Goal: Information Seeking & Learning: Check status

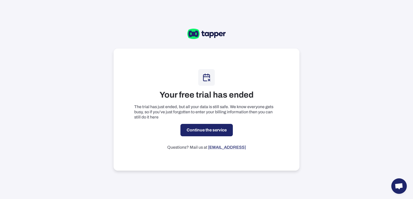
click at [197, 130] on link "Continue the service" at bounding box center [206, 130] width 52 height 12
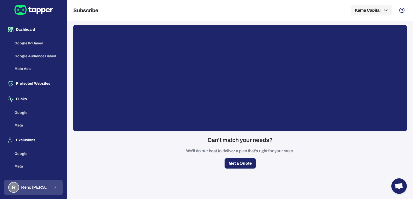
click at [39, 184] on div "R Reno Mindemann" at bounding box center [29, 187] width 42 height 11
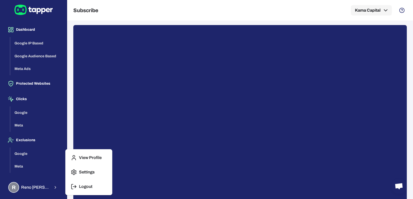
click at [79, 186] on p "Logout" at bounding box center [85, 186] width 13 height 5
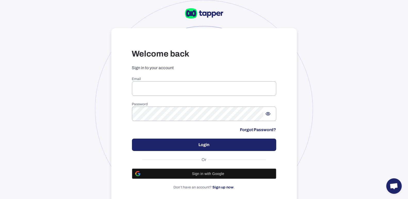
type input "**********"
click at [182, 149] on button "Login" at bounding box center [204, 144] width 144 height 12
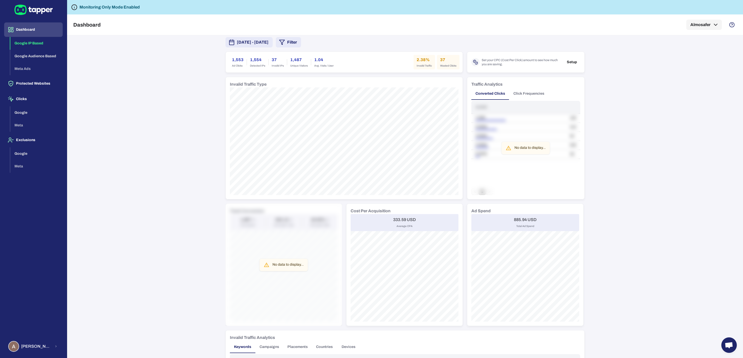
scroll to position [19, 0]
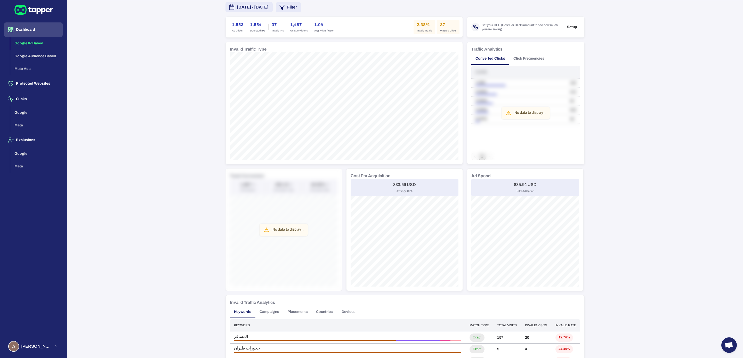
click at [268, 5] on span "[DATE] - [DATE]" at bounding box center [253, 7] width 32 height 6
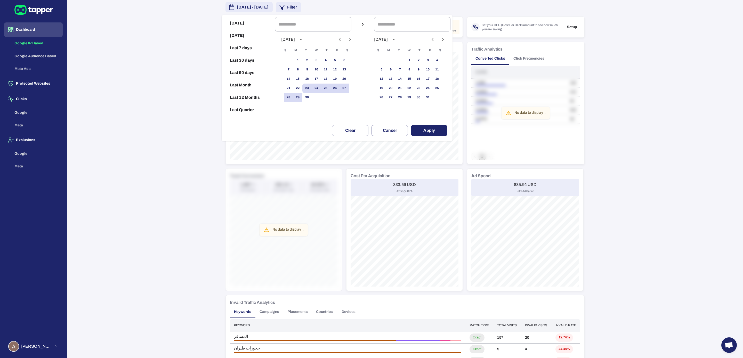
click at [304, 39] on icon "calendar view is open, switch to year view" at bounding box center [301, 39] width 6 height 6
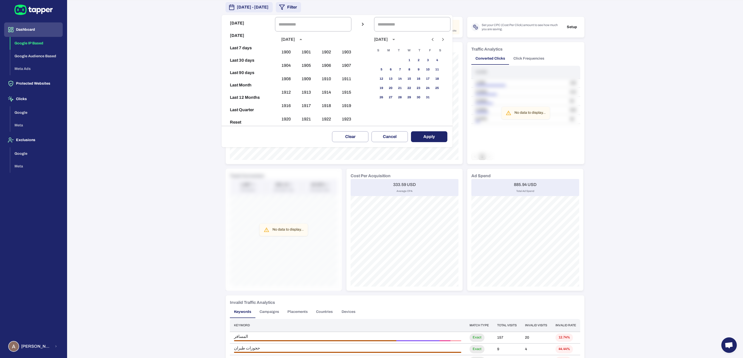
scroll to position [517, 0]
click at [302, 39] on icon "year view is open, switch to calendar view" at bounding box center [300, 39] width 3 height 1
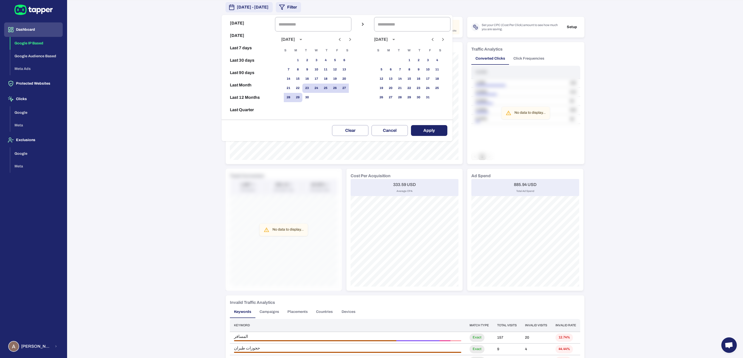
click at [236, 58] on button "Last 30 days" at bounding box center [248, 60] width 49 height 12
type input "**********"
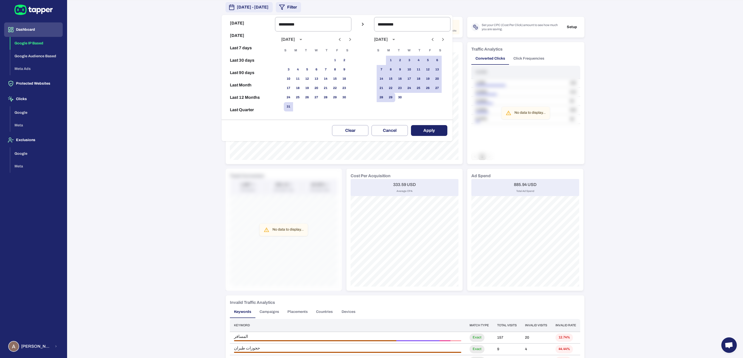
click at [412, 131] on button "Apply" at bounding box center [429, 130] width 36 height 11
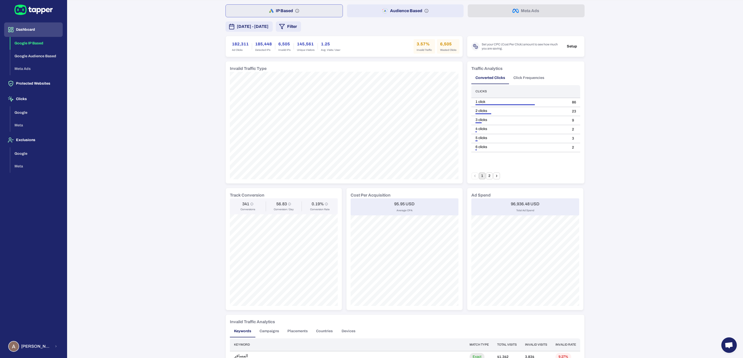
click at [370, 9] on button "Audience Based" at bounding box center [405, 10] width 117 height 13
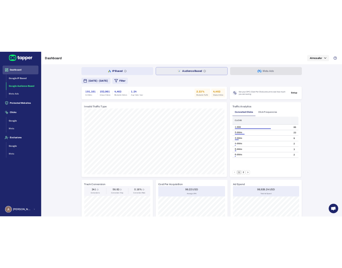
scroll to position [1, 0]
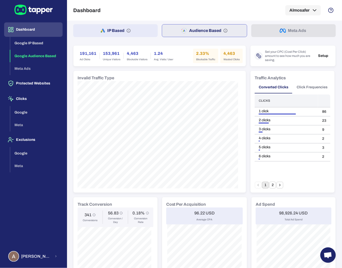
click at [251, 135] on div "Traffic Analytics Converted Clicks Click Frequencies Clicks 1 click 86 2 clicks…" at bounding box center [293, 132] width 84 height 122
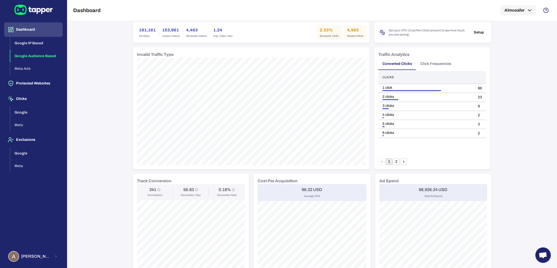
scroll to position [0, 0]
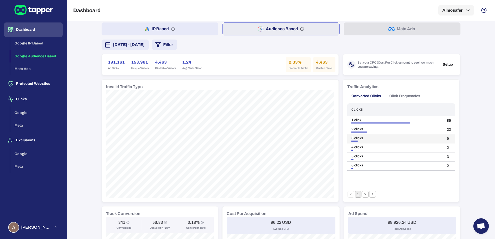
scroll to position [2, 0]
click at [145, 47] on span "August 31, 2025 - September 29, 2025" at bounding box center [129, 45] width 32 height 6
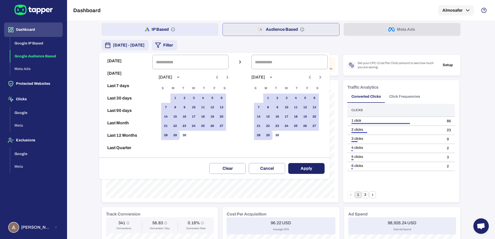
click at [124, 112] on button "Last 90 days" at bounding box center [125, 110] width 49 height 12
type input "**********"
click at [313, 166] on button "Apply" at bounding box center [306, 168] width 36 height 11
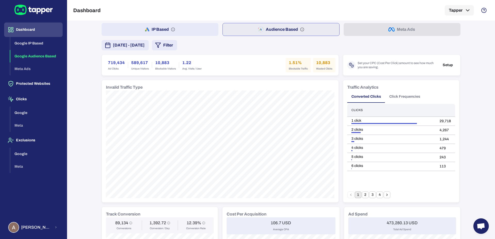
click at [351, 65] on icon at bounding box center [352, 66] width 3 height 3
click at [206, 32] on button "IP Based" at bounding box center [160, 29] width 117 height 13
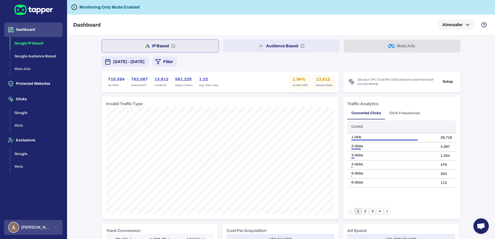
click at [49, 223] on div "Ambrose Fernandes" at bounding box center [29, 227] width 43 height 11
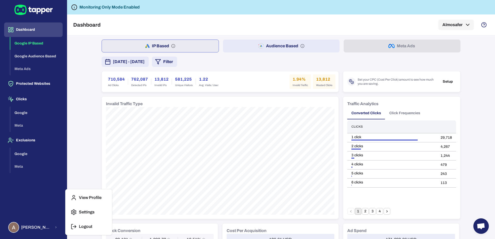
click at [81, 225] on p "Logout" at bounding box center [85, 226] width 13 height 5
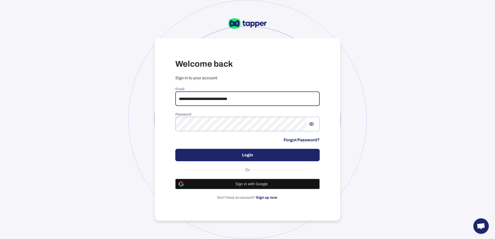
click at [190, 97] on input "**********" at bounding box center [247, 98] width 144 height 14
type input "**********"
click at [262, 158] on button "Login" at bounding box center [247, 155] width 144 height 12
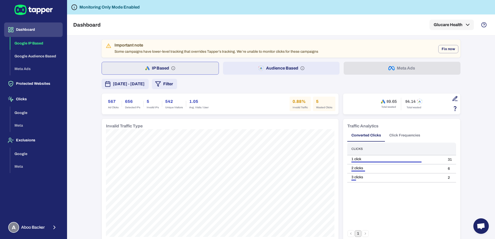
click at [145, 85] on span "[DATE] - [DATE]" at bounding box center [129, 84] width 32 height 6
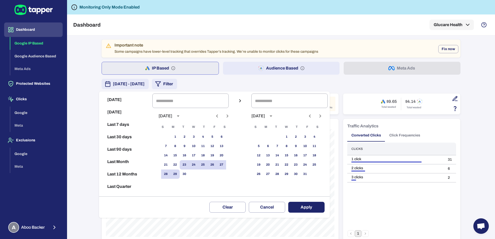
click at [127, 125] on button "Last 7 days" at bounding box center [125, 124] width 49 height 12
type input "**********"
click at [319, 210] on button "Apply" at bounding box center [306, 206] width 36 height 11
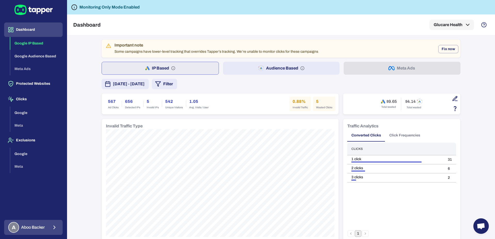
click at [44, 223] on div "A Aboo Backer" at bounding box center [26, 227] width 37 height 11
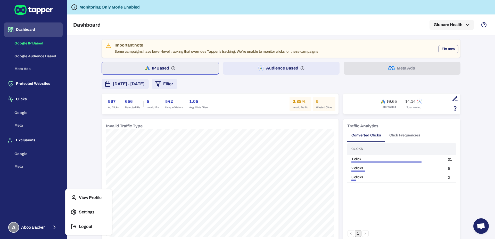
click at [94, 224] on button "Logout" at bounding box center [89, 226] width 42 height 12
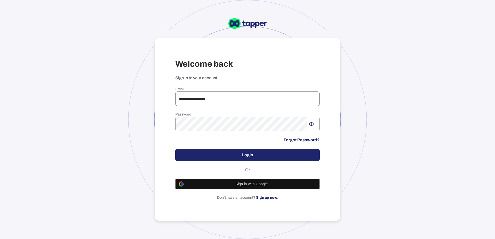
click at [228, 102] on input "**********" at bounding box center [247, 98] width 144 height 14
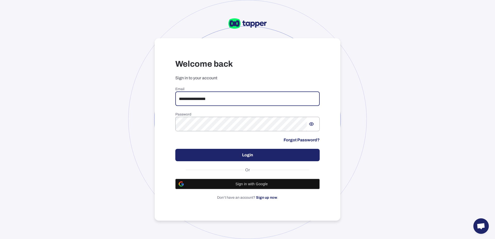
type input "**********"
click at [251, 154] on button "Login" at bounding box center [247, 155] width 144 height 12
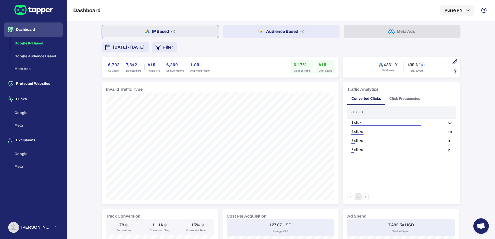
click at [131, 44] on span "[DATE] - [DATE]" at bounding box center [129, 47] width 32 height 6
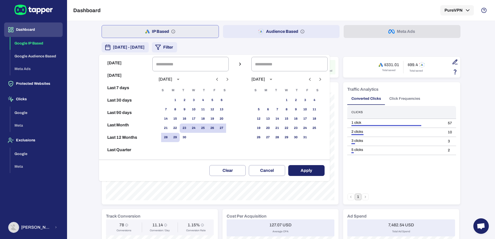
click at [128, 102] on button "Last 30 days" at bounding box center [125, 100] width 49 height 12
type input "**********"
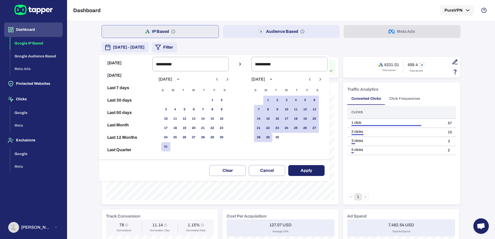
click at [310, 168] on button "Apply" at bounding box center [306, 170] width 36 height 11
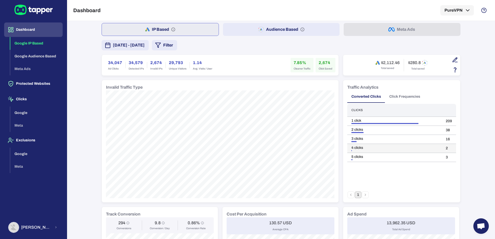
scroll to position [2, 0]
click at [470, 9] on icon "button" at bounding box center [468, 10] width 6 height 6
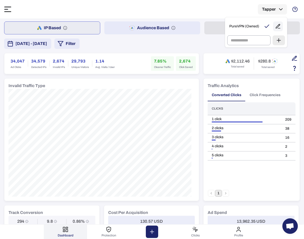
click at [214, 50] on div at bounding box center [152, 119] width 304 height 239
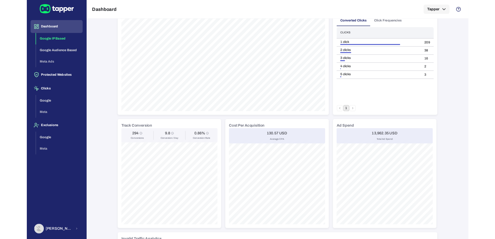
scroll to position [76, 0]
